Goal: Task Accomplishment & Management: Manage account settings

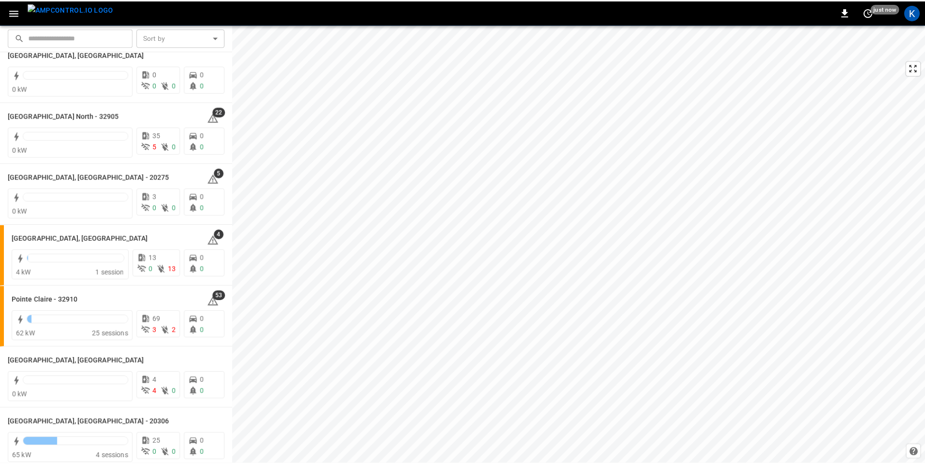
scroll to position [827, 0]
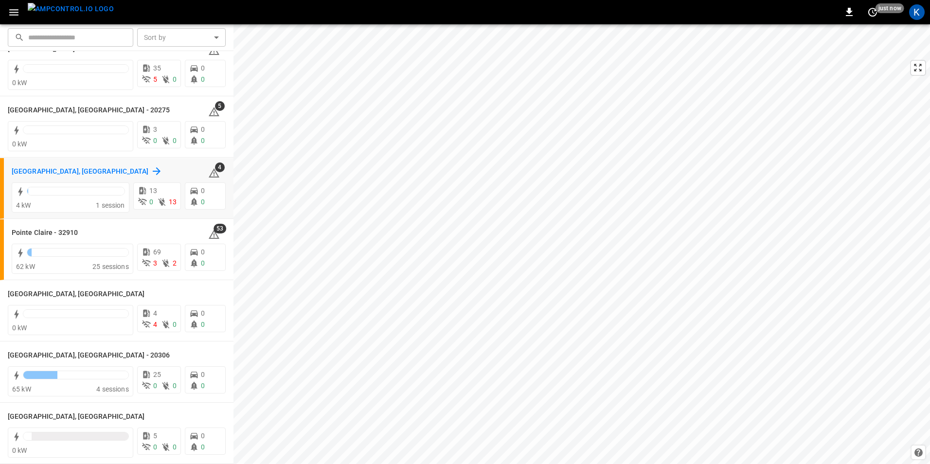
click at [39, 173] on h6 "[GEOGRAPHIC_DATA], [GEOGRAPHIC_DATA]" at bounding box center [80, 171] width 137 height 11
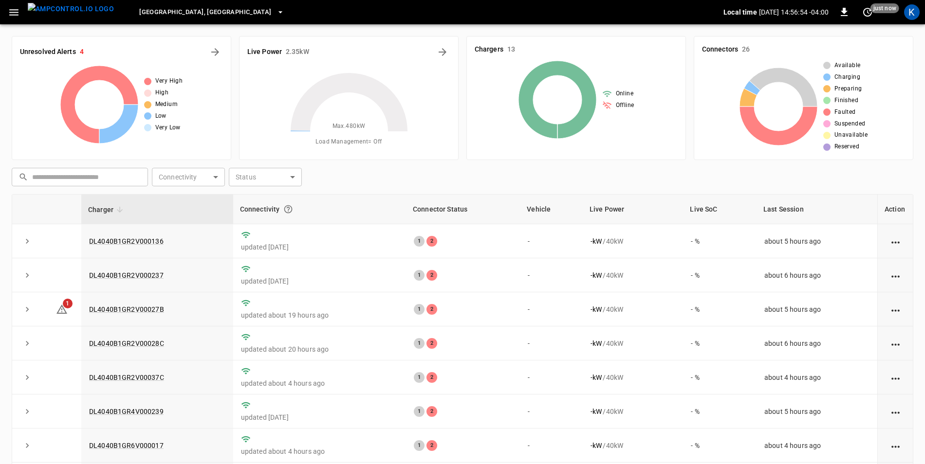
click at [275, 8] on icon "button" at bounding box center [280, 12] width 10 height 10
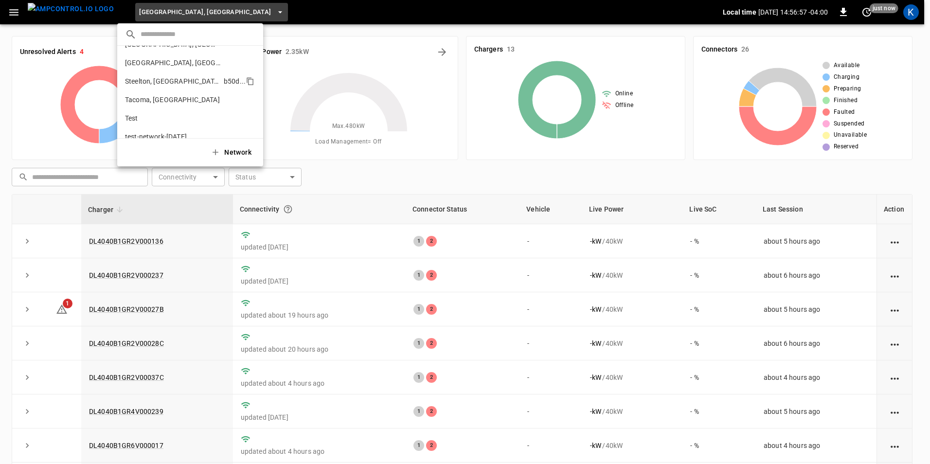
scroll to position [336, 0]
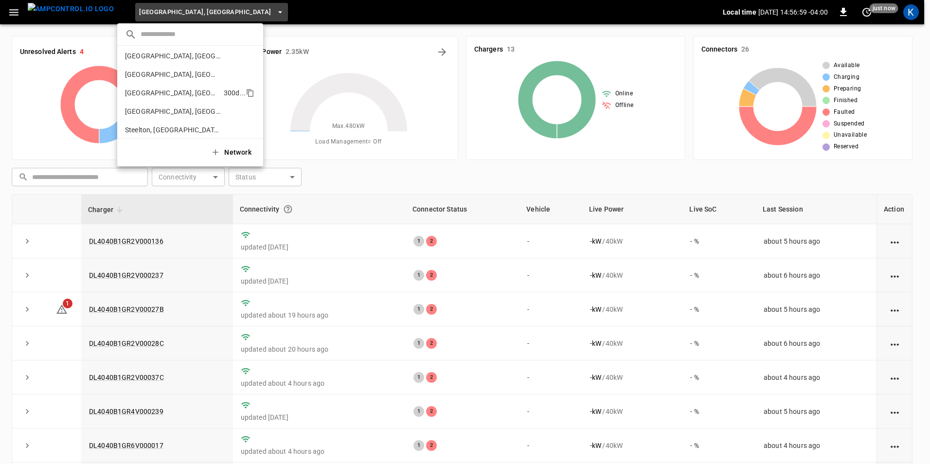
click at [151, 93] on p "[GEOGRAPHIC_DATA], [GEOGRAPHIC_DATA]" at bounding box center [172, 93] width 95 height 10
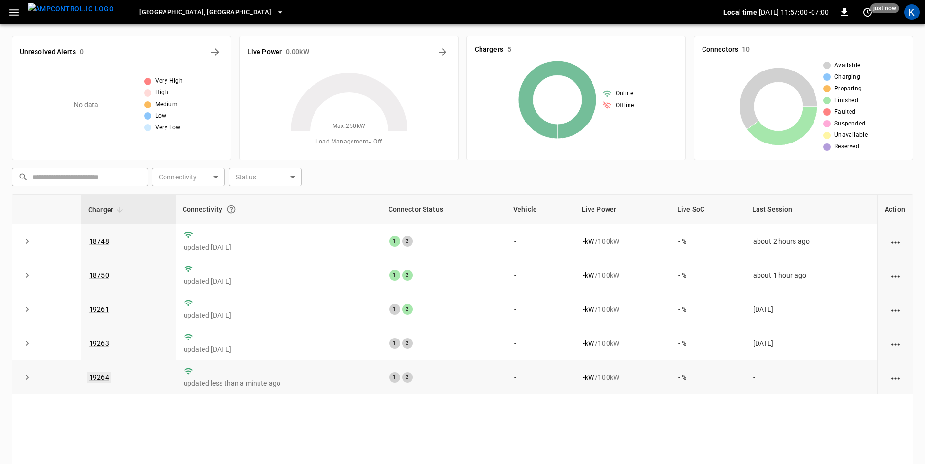
click at [95, 378] on link "19264" at bounding box center [99, 378] width 24 height 12
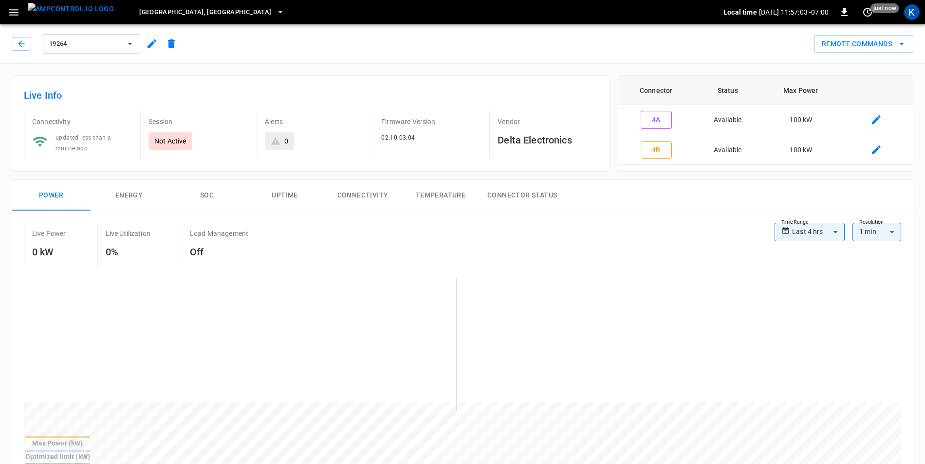
click at [151, 45] on icon "button" at bounding box center [151, 43] width 9 height 9
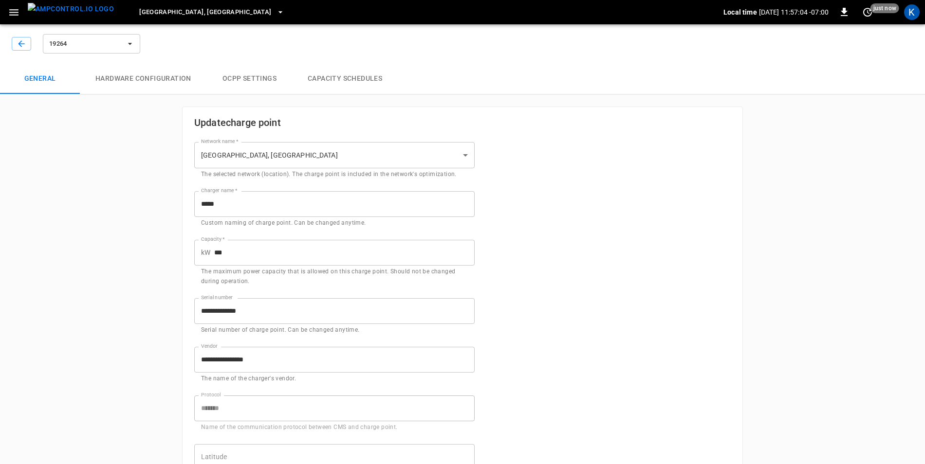
type input "**********"
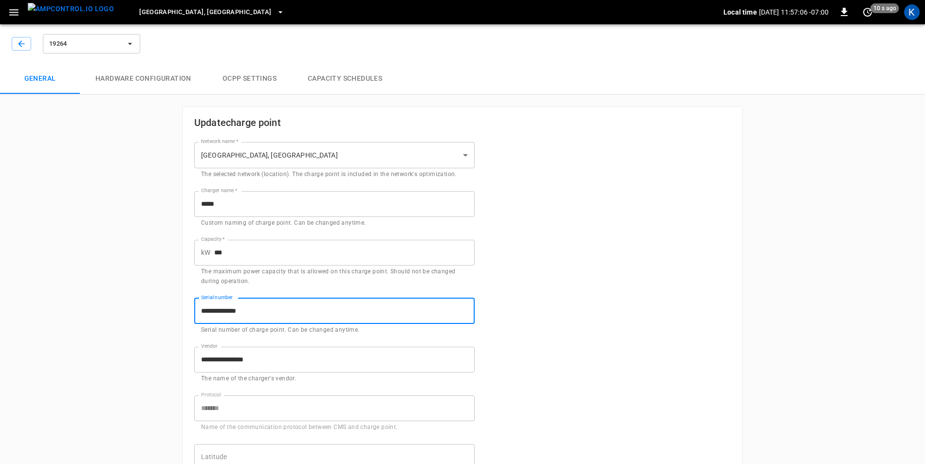
drag, startPoint x: 203, startPoint y: 311, endPoint x: 245, endPoint y: 311, distance: 41.8
click at [245, 311] on input "**********" at bounding box center [334, 311] width 280 height 26
drag, startPoint x: 200, startPoint y: 313, endPoint x: 256, endPoint y: 314, distance: 56.0
click at [256, 314] on input "**********" at bounding box center [334, 311] width 280 height 26
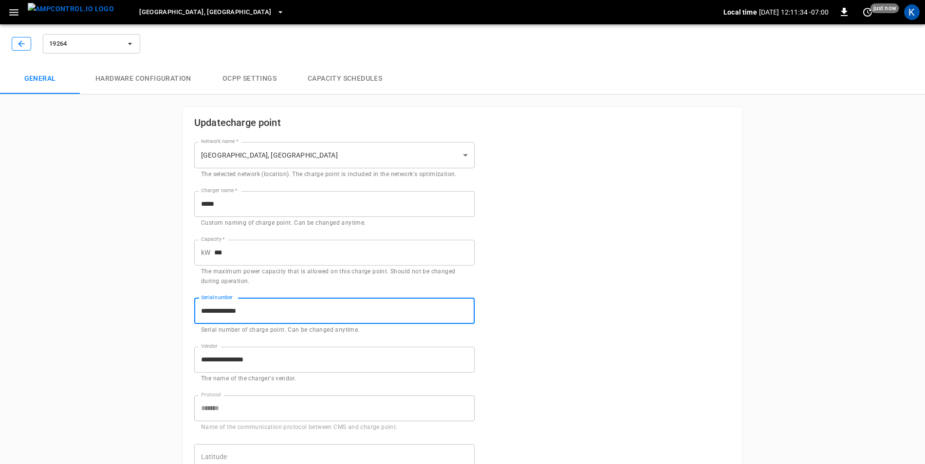
click at [17, 43] on icon "button" at bounding box center [22, 44] width 10 height 10
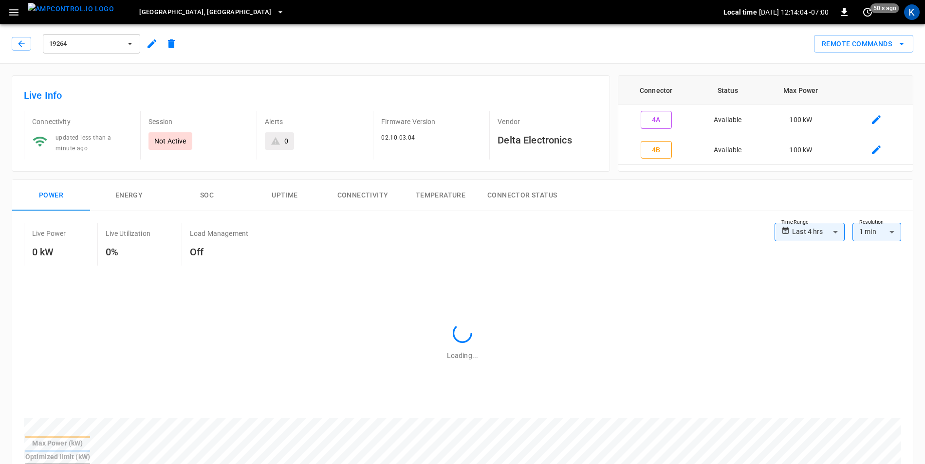
click at [16, 13] on icon "button" at bounding box center [13, 12] width 9 height 6
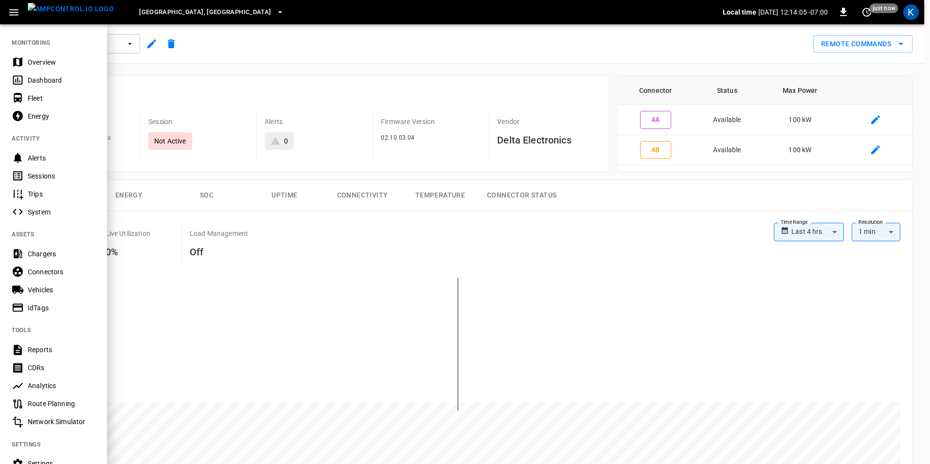
click at [37, 60] on div "Overview" at bounding box center [62, 62] width 68 height 10
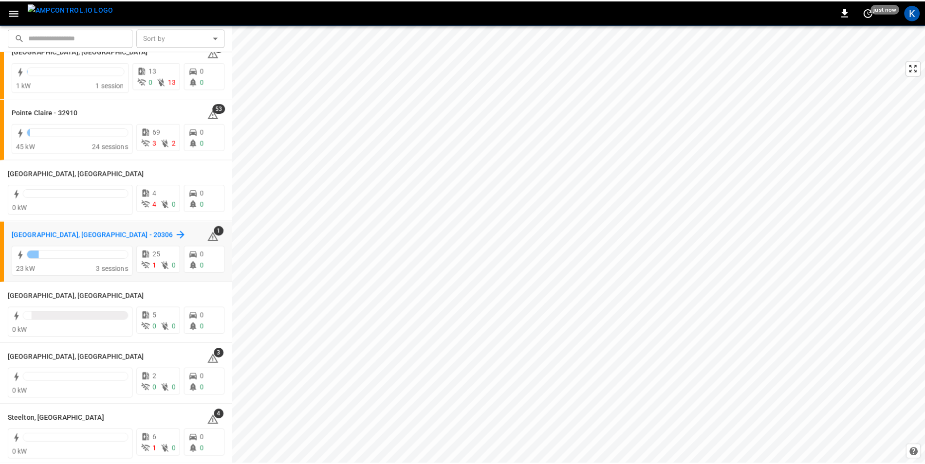
scroll to position [948, 0]
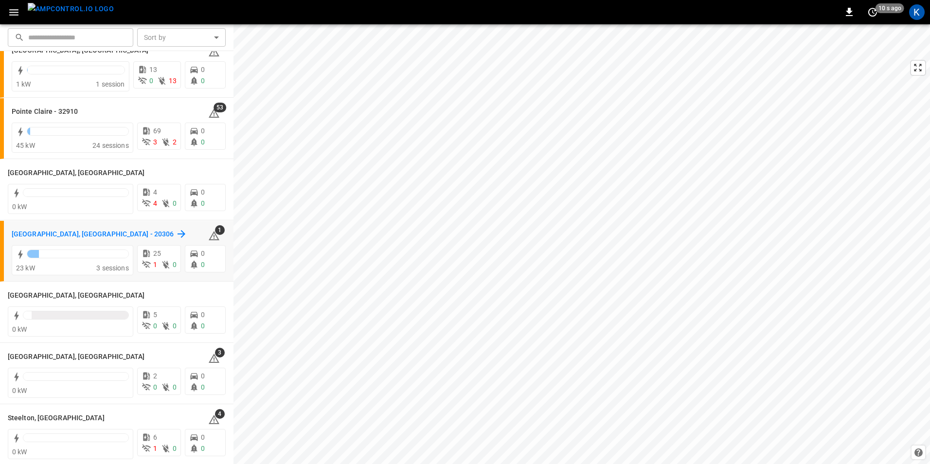
click at [60, 233] on h6 "[GEOGRAPHIC_DATA], [GEOGRAPHIC_DATA] - 20306" at bounding box center [93, 234] width 162 height 11
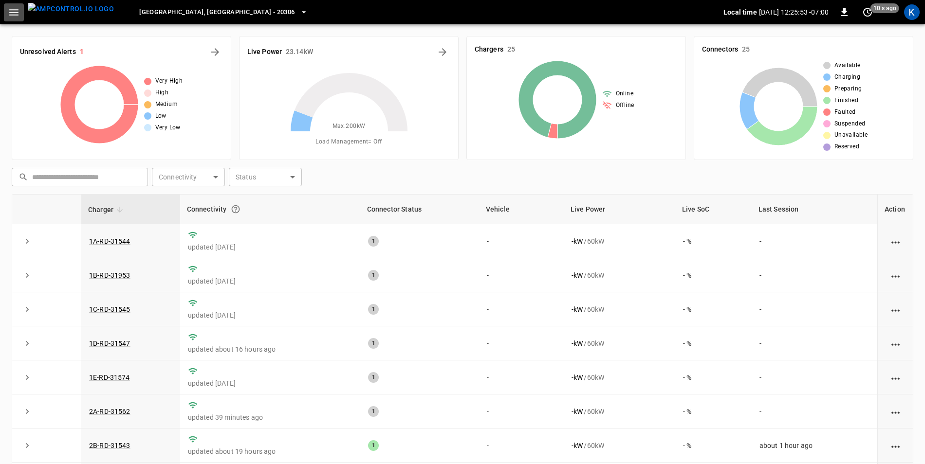
click at [16, 16] on icon "button" at bounding box center [14, 12] width 12 height 12
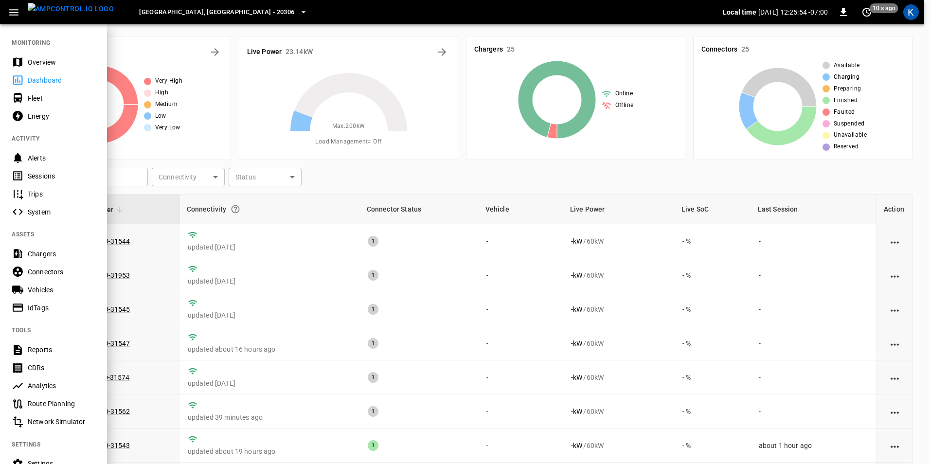
click at [52, 81] on div "Dashboard" at bounding box center [62, 80] width 68 height 10
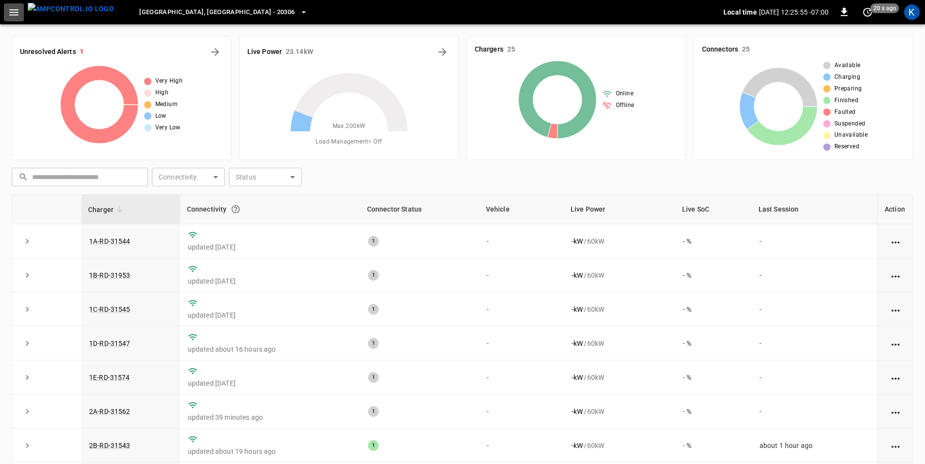
click at [12, 15] on icon "button" at bounding box center [13, 12] width 9 height 6
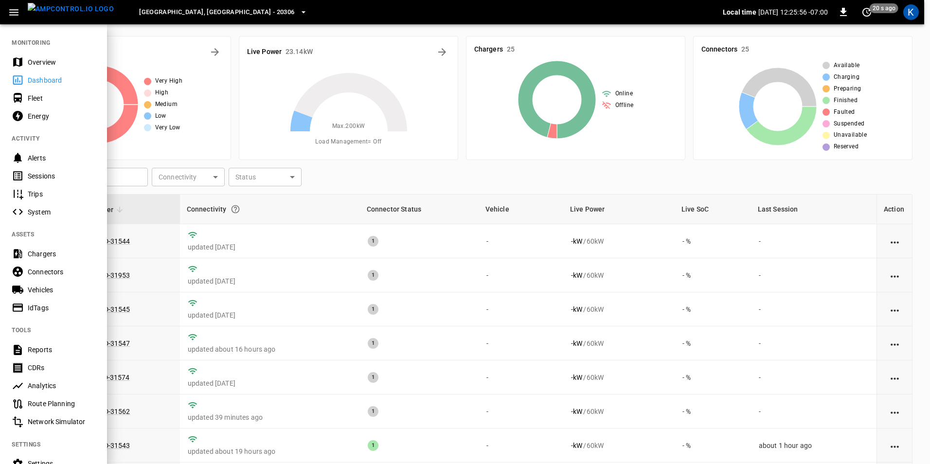
click at [28, 57] on div "Overview" at bounding box center [62, 62] width 68 height 10
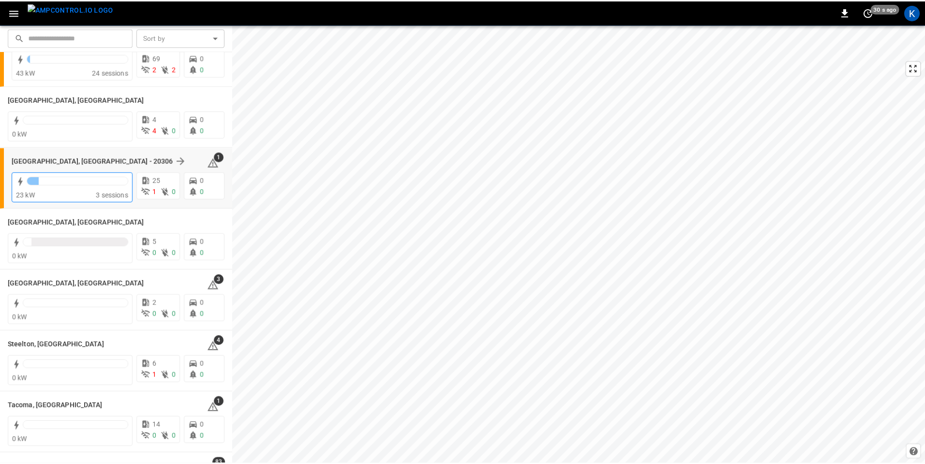
scroll to position [925, 0]
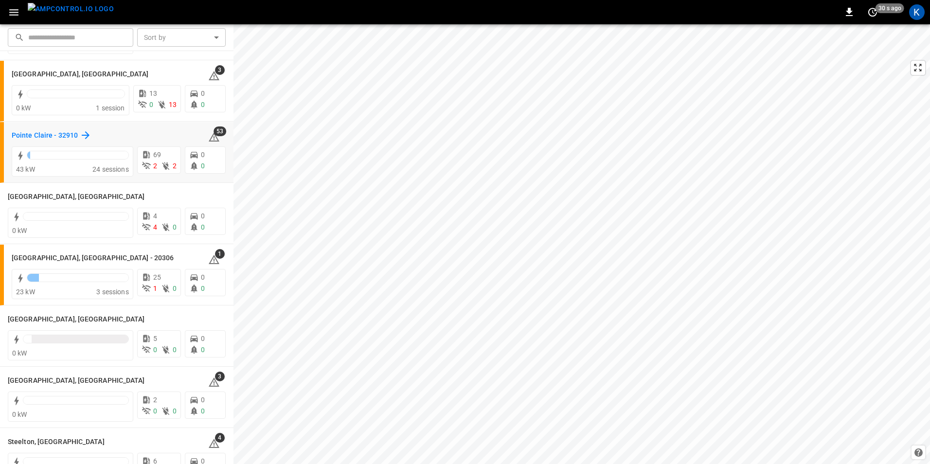
click at [56, 134] on h6 "Pointe Claire - 32910" at bounding box center [45, 135] width 66 height 11
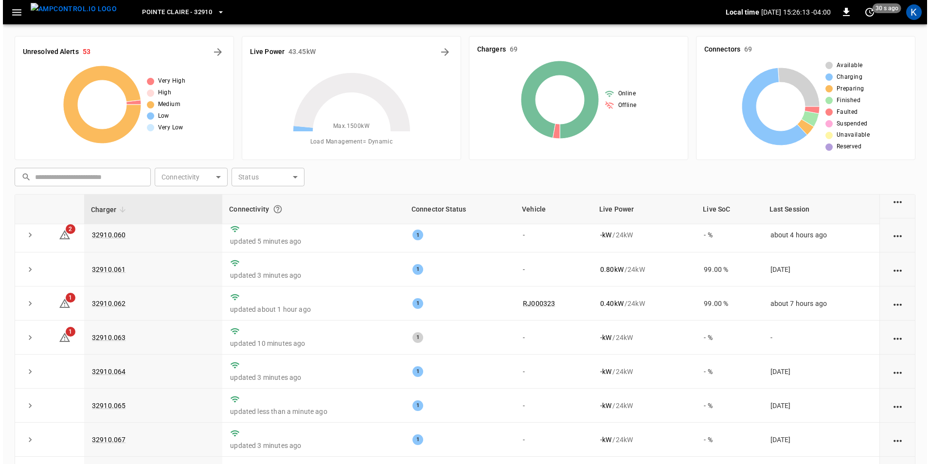
scroll to position [2090, 0]
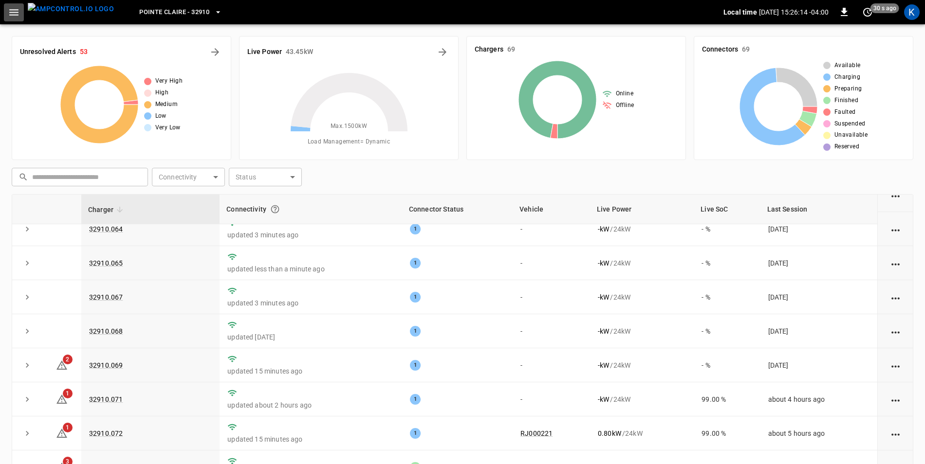
click at [8, 11] on icon "button" at bounding box center [14, 12] width 12 height 12
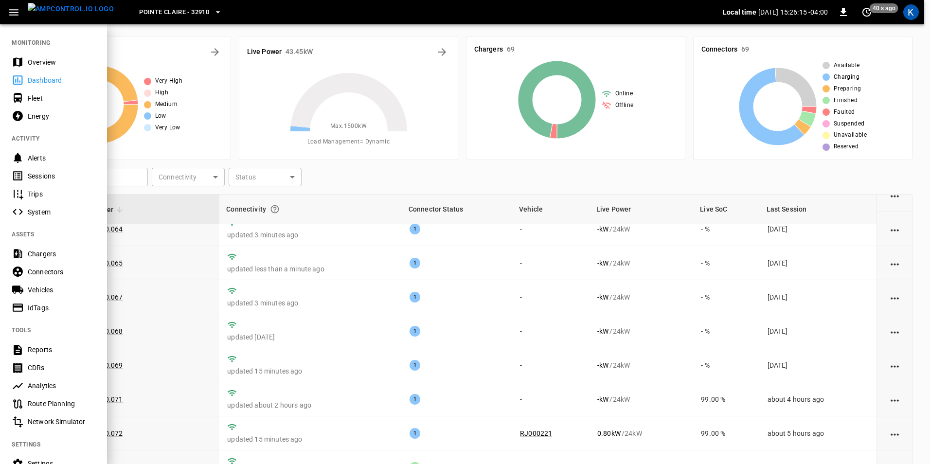
click at [50, 63] on div "Overview" at bounding box center [62, 62] width 68 height 10
